Goal: Information Seeking & Learning: Learn about a topic

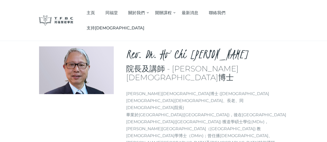
scroll to position [34, 0]
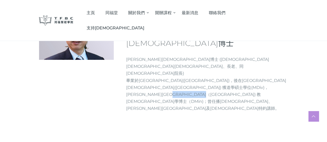
drag, startPoint x: 142, startPoint y: 88, endPoint x: 195, endPoint y: 88, distance: 53.5
click at [195, 88] on p "何志滌牧師博士 (中國基督教播道會同福堂創堂牧師、長老、同福聖經學院院長) 畢業於加拿大麥基爾大學(McGill University)，後在安省神學研究院(…" at bounding box center [207, 84] width 162 height 56
click at [195, 90] on p "何志滌牧師博士 (中國基督教播道會同福堂創堂牧師、長老、同福聖經學院院長) 畢業於加拿大麥基爾大學(McGill University)，後在安省神學研究院(…" at bounding box center [207, 84] width 162 height 56
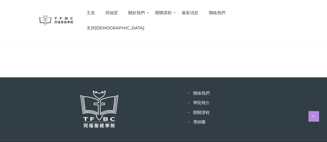
scroll to position [122, 0]
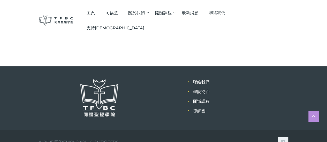
click at [90, 96] on img at bounding box center [99, 98] width 39 height 39
click at [201, 80] on link "聯絡我們" at bounding box center [201, 82] width 17 height 5
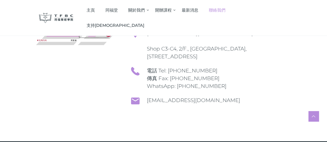
scroll to position [205, 0]
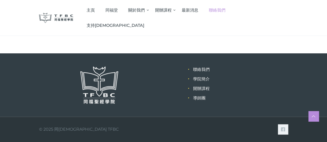
click at [196, 76] on li "學院簡介" at bounding box center [240, 79] width 95 height 7
click at [197, 79] on link "學院簡介" at bounding box center [201, 79] width 17 height 5
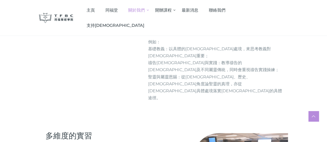
scroll to position [448, 0]
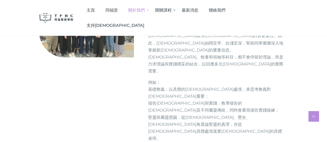
drag, startPoint x: 87, startPoint y: 56, endPoint x: 95, endPoint y: 91, distance: 35.5
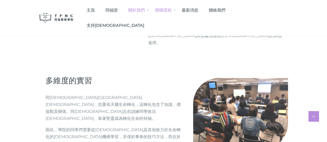
scroll to position [534, 0]
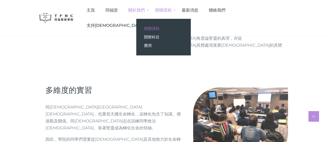
click at [190, 28] on link "開辦課程" at bounding box center [163, 28] width 54 height 9
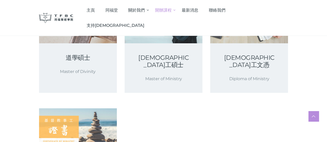
scroll to position [103, 0]
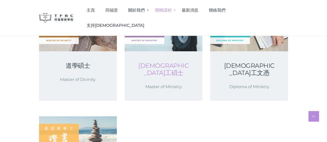
click at [181, 75] on link "基督教事工碩士" at bounding box center [163, 69] width 53 height 14
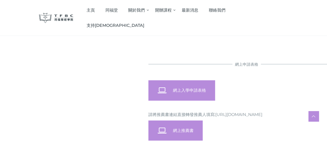
scroll to position [448, 0]
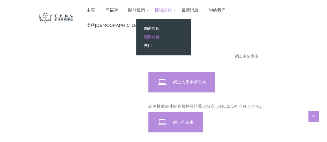
click at [159, 35] on span "開辦科目" at bounding box center [151, 37] width 15 height 5
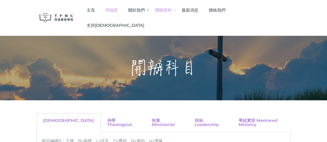
drag, startPoint x: 142, startPoint y: 126, endPoint x: 157, endPoint y: 8, distance: 118.2
click at [100, 113] on div "神學 Theological" at bounding box center [122, 122] width 44 height 19
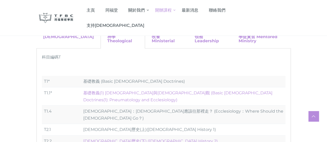
scroll to position [138, 0]
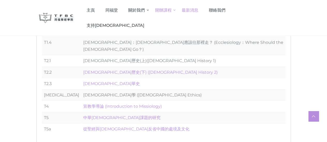
click at [198, 9] on span "最新消息" at bounding box center [190, 10] width 17 height 5
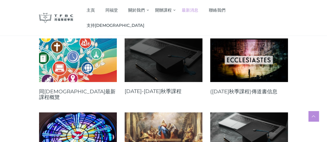
scroll to position [103, 0]
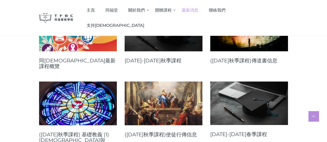
click at [137, 42] on link at bounding box center [164, 30] width 78 height 44
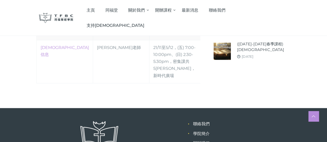
scroll to position [356, 0]
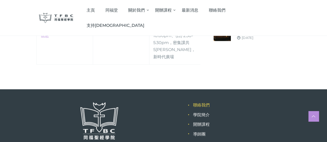
click at [199, 103] on link "聯絡我們" at bounding box center [201, 105] width 17 height 5
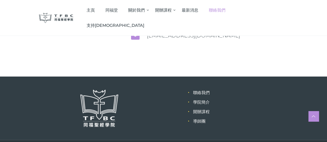
scroll to position [205, 0]
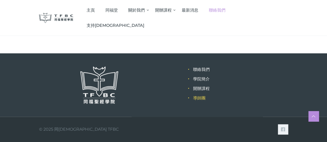
click at [201, 97] on link "導師團" at bounding box center [199, 98] width 12 height 5
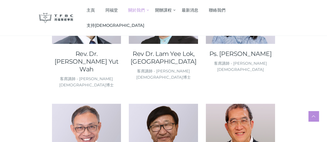
scroll to position [310, 0]
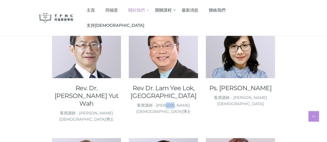
drag, startPoint x: 185, startPoint y: 107, endPoint x: 198, endPoint y: 110, distance: 13.7
click at [178, 107] on div "客席講師 - 林以諾牧師博士" at bounding box center [163, 109] width 69 height 12
click at [199, 110] on div "Rev Dr. Lam Yee Lok, Enoch 客席講師 - 林以諾牧師博士" at bounding box center [167, 80] width 77 height 115
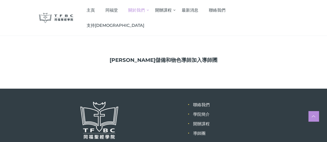
scroll to position [723, 0]
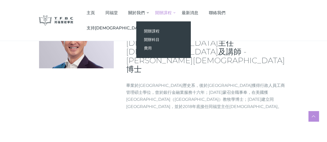
scroll to position [34, 0]
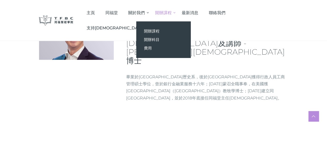
drag, startPoint x: 153, startPoint y: 47, endPoint x: 187, endPoint y: 77, distance: 45.9
click at [187, 77] on div "Rev. Dr. Tse Yau Sang, Kennedy 同福堂主任牧師及講師 - 謝又生牧師博士 Brief info 畢業於香港大學歷史系，後於香港中…" at bounding box center [207, 59] width 162 height 94
click at [187, 65] on h3 "同福堂主任牧師及講師 - 謝又生牧師博士" at bounding box center [207, 47] width 162 height 35
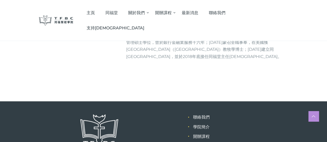
scroll to position [103, 0]
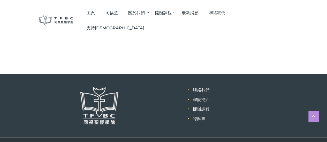
drag, startPoint x: 202, startPoint y: 53, endPoint x: 213, endPoint y: 54, distance: 11.1
click at [213, 33] on p "畢業於香港大學歷史系，後於香港中文大學獲得行政人員工商管理碩士學位，曾於銀行金融業服務十六年；2003年蒙召全職事奉，在美國獲福樂神學院（Fuller The…" at bounding box center [207, 19] width 162 height 28
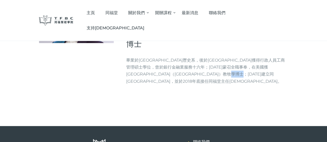
scroll to position [0, 0]
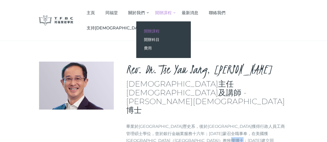
click at [190, 30] on link "開辦課程" at bounding box center [163, 31] width 54 height 9
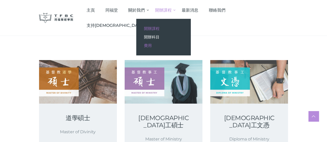
scroll to position [69, 0]
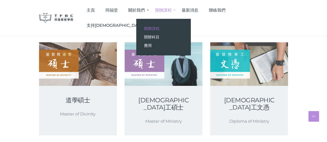
click at [190, 43] on link "費用" at bounding box center [163, 45] width 54 height 9
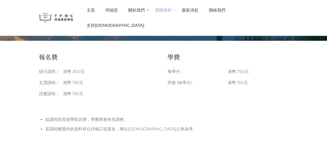
scroll to position [69, 0]
